Goal: Use online tool/utility: Utilize a website feature to perform a specific function

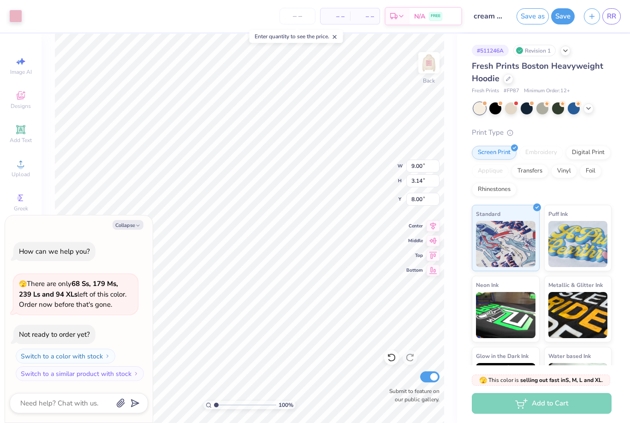
type textarea "x"
type input "7.95"
click at [119, 221] on button "Collapse" at bounding box center [128, 225] width 31 height 10
type textarea "x"
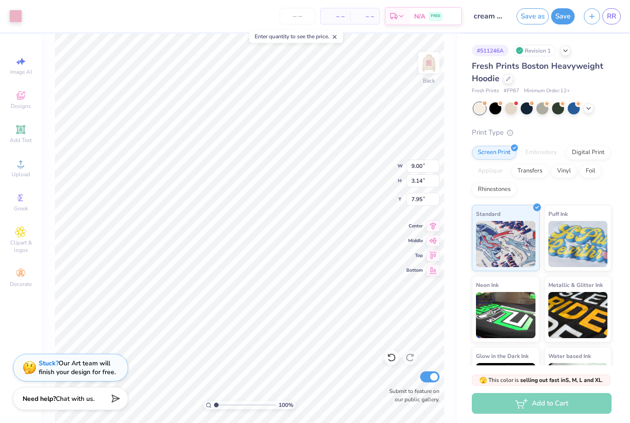
click at [389, 358] on icon at bounding box center [391, 357] width 9 height 9
click at [394, 357] on icon at bounding box center [391, 358] width 8 height 8
click at [21, 138] on div "Add Text" at bounding box center [21, 133] width 32 height 27
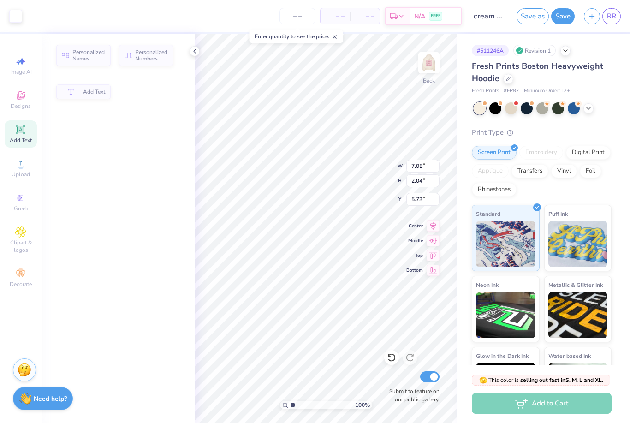
type input "7.05"
type input "2.04"
type input "5.73"
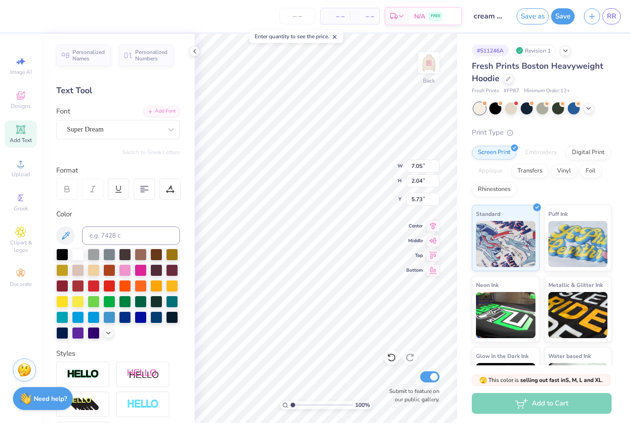
scroll to position [0, 0]
click at [389, 357] on icon at bounding box center [391, 357] width 9 height 9
click at [112, 331] on div at bounding box center [108, 333] width 10 height 10
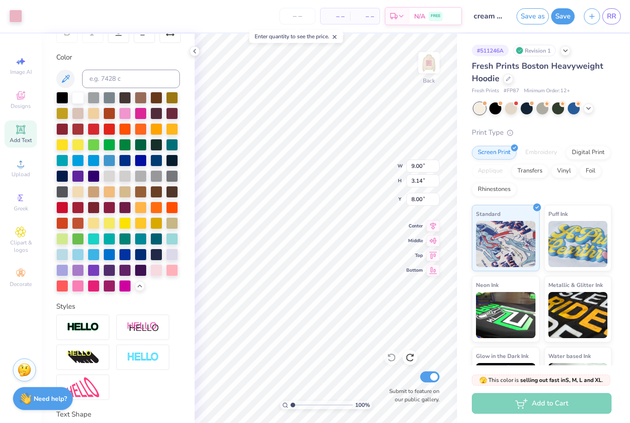
scroll to position [156, 0]
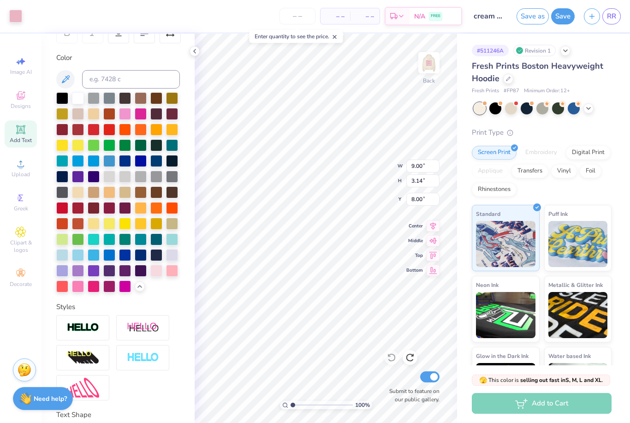
click at [172, 274] on div at bounding box center [172, 271] width 12 height 12
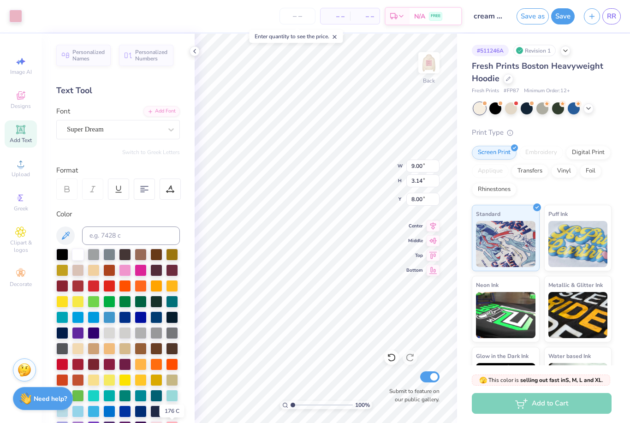
scroll to position [0, 0]
click at [15, 17] on div at bounding box center [15, 16] width 13 height 13
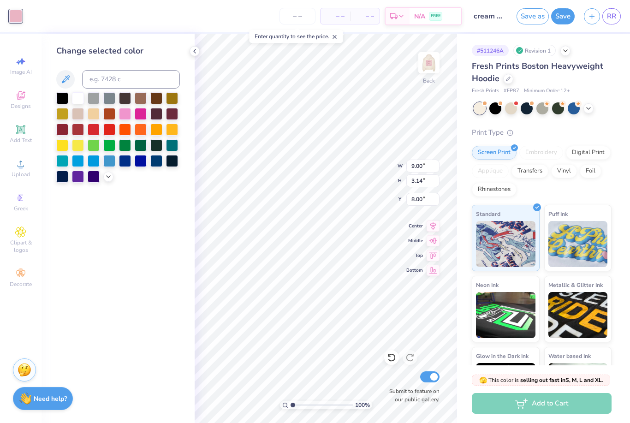
click at [107, 182] on div at bounding box center [108, 177] width 10 height 10
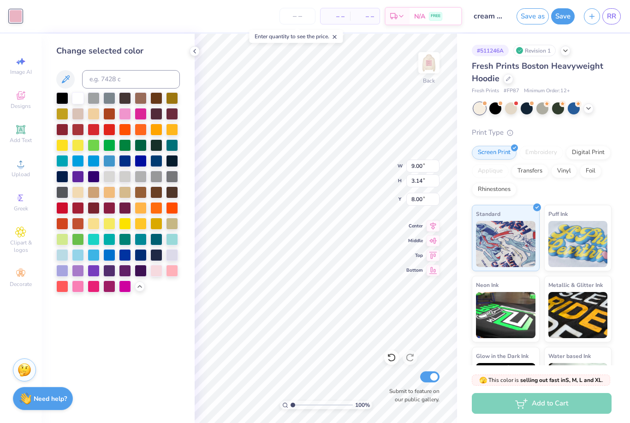
click at [157, 277] on div at bounding box center [156, 271] width 12 height 12
click at [172, 272] on div at bounding box center [172, 271] width 12 height 12
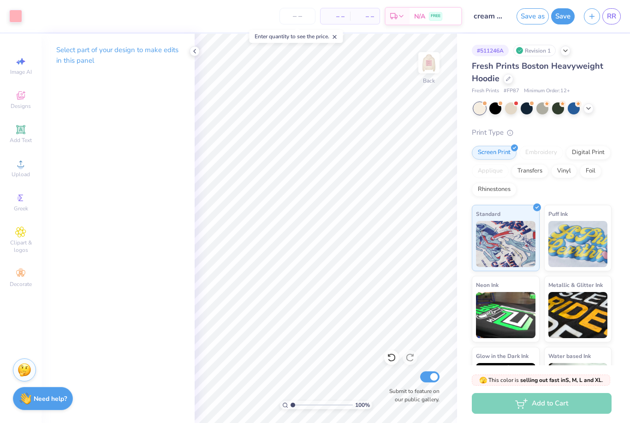
click at [427, 61] on img at bounding box center [429, 63] width 18 height 18
click at [429, 61] on img at bounding box center [429, 63] width 18 height 18
click at [431, 68] on img at bounding box center [429, 63] width 18 height 18
click at [14, 17] on div at bounding box center [15, 16] width 13 height 13
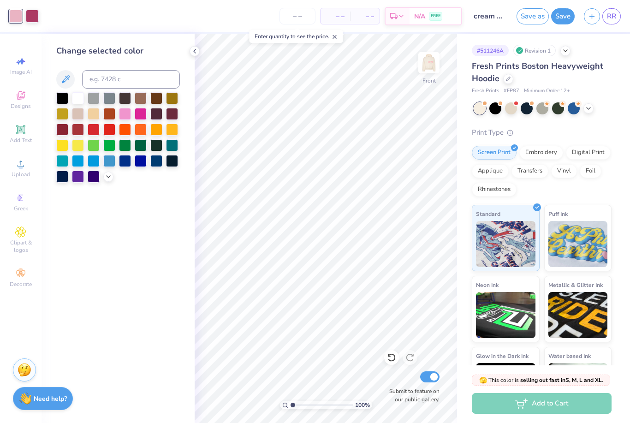
click at [112, 177] on div at bounding box center [108, 177] width 10 height 10
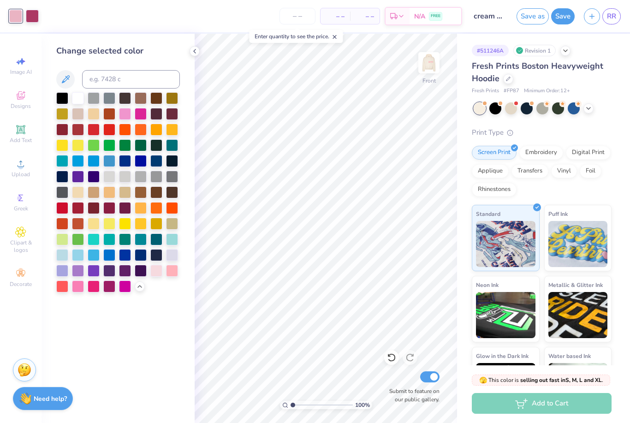
click at [173, 273] on div at bounding box center [172, 271] width 12 height 12
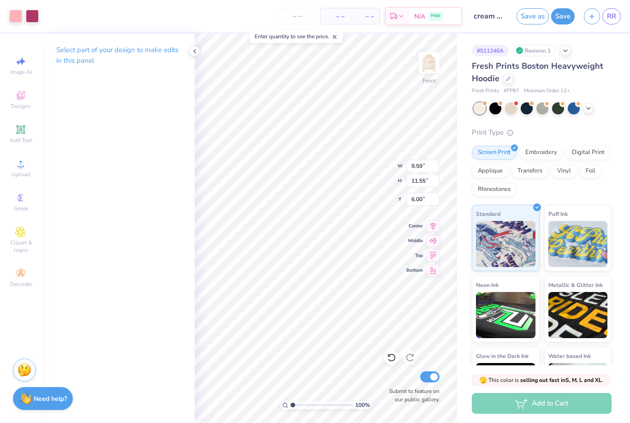
click at [567, 12] on button "Save" at bounding box center [563, 16] width 24 height 16
